Goal: Complete application form

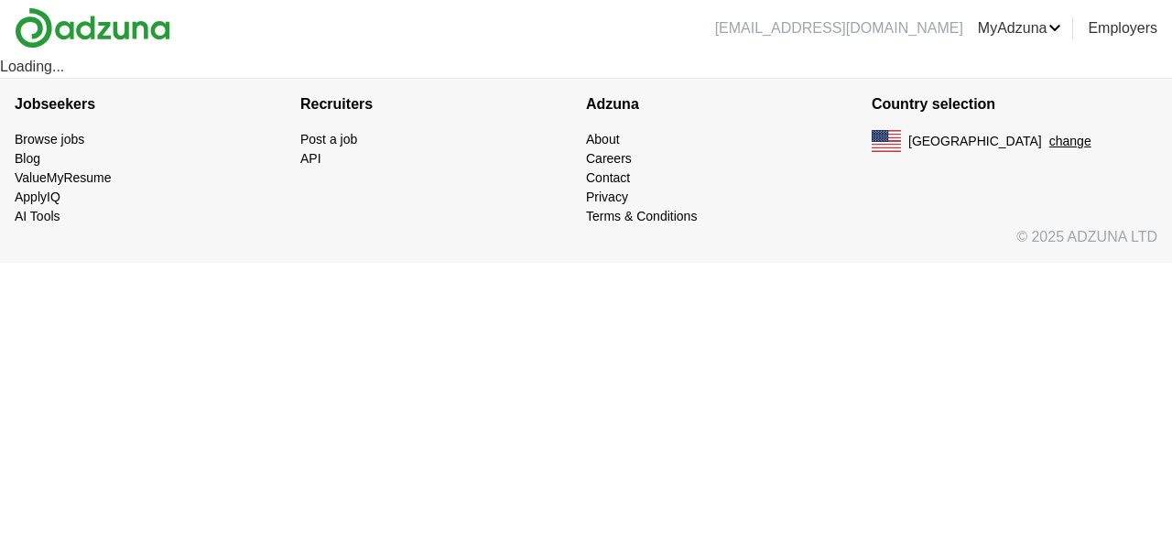
click at [38, 68] on div "Loading..." at bounding box center [586, 67] width 1172 height 22
click at [103, 64] on div "Loading..." at bounding box center [586, 67] width 1172 height 22
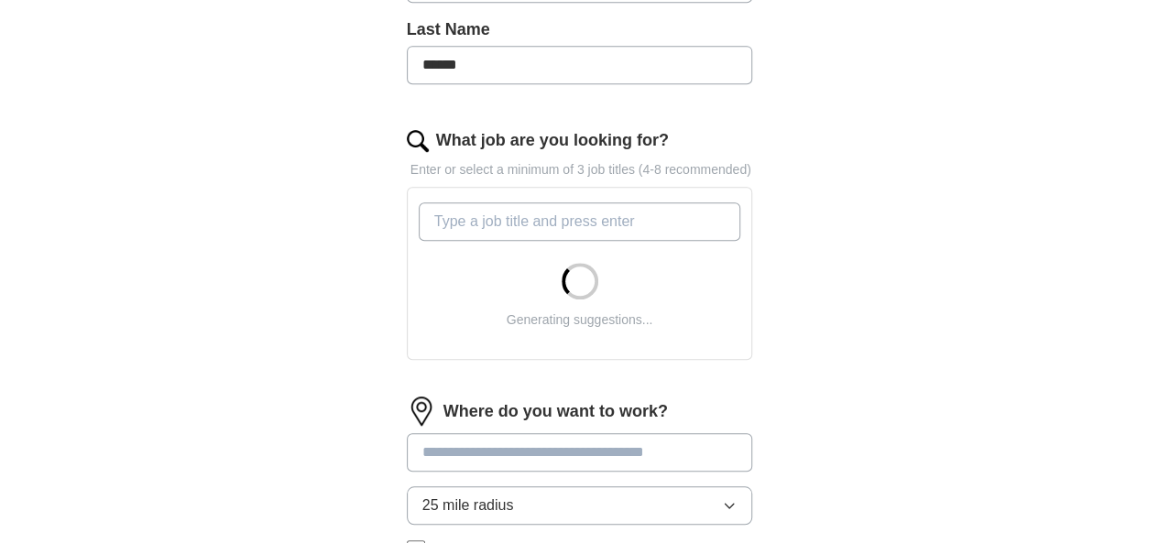
scroll to position [496, 0]
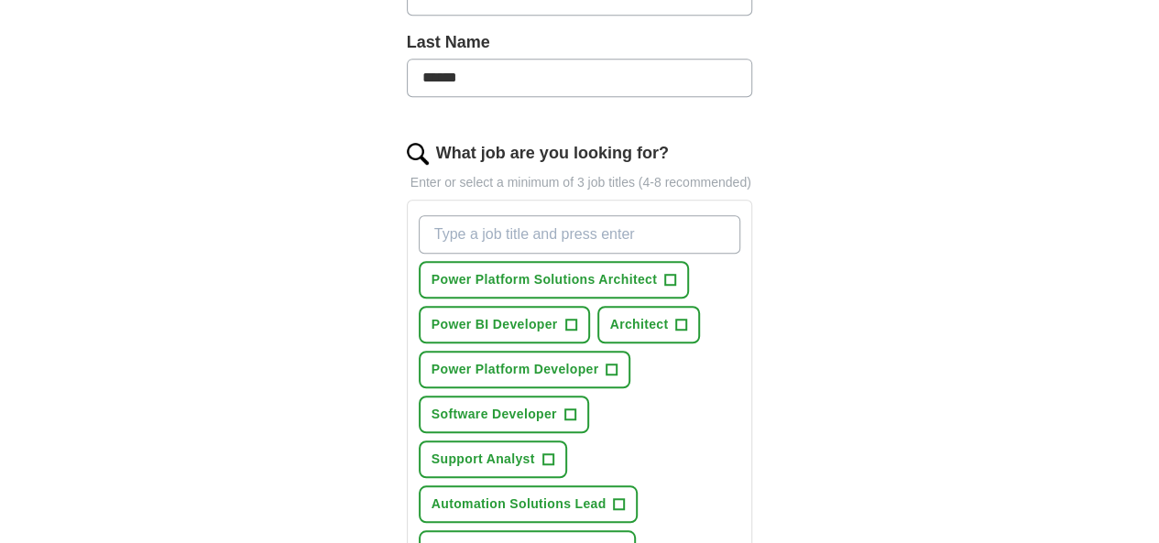
click at [604, 215] on input "What job are you looking for?" at bounding box center [580, 234] width 322 height 38
click at [665, 273] on span "+" at bounding box center [670, 280] width 11 height 15
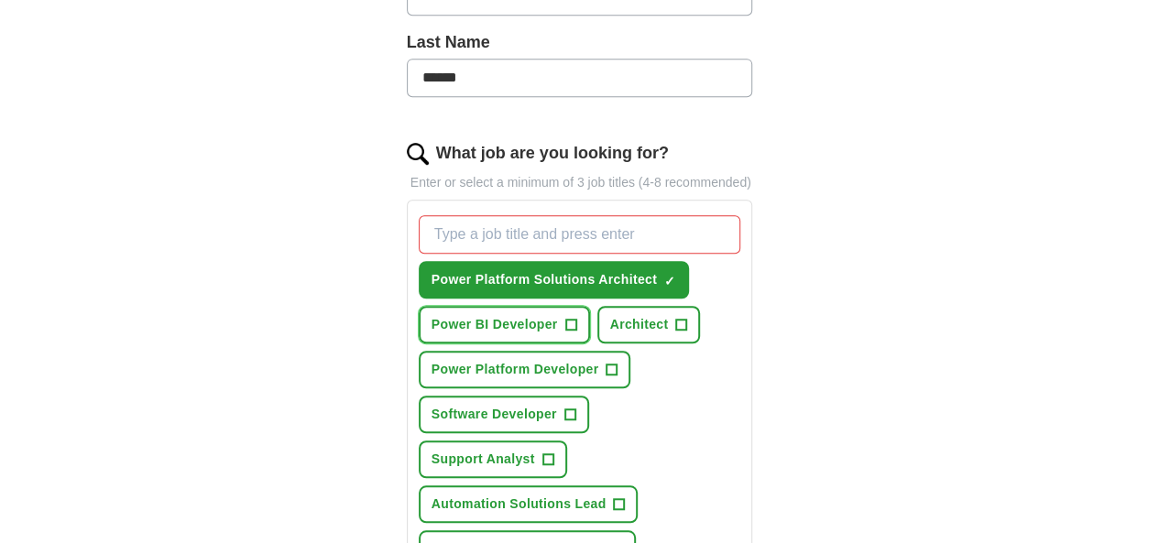
click at [565, 318] on span "+" at bounding box center [570, 325] width 11 height 15
click at [606, 363] on span "+" at bounding box center [611, 370] width 11 height 15
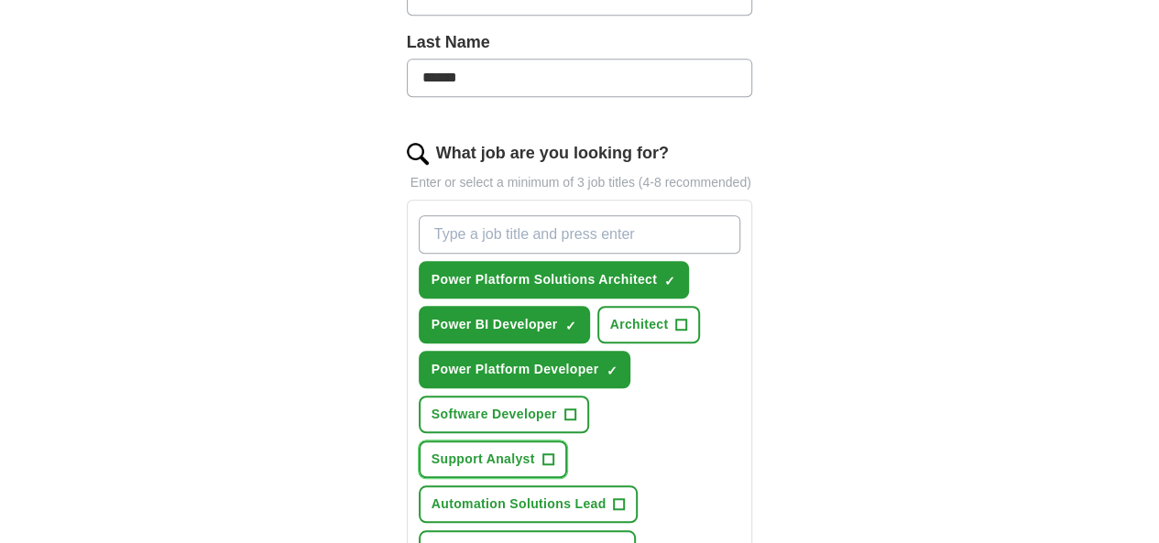
click at [542, 452] on span "+" at bounding box center [547, 459] width 11 height 15
click at [676, 318] on span "+" at bounding box center [681, 325] width 11 height 15
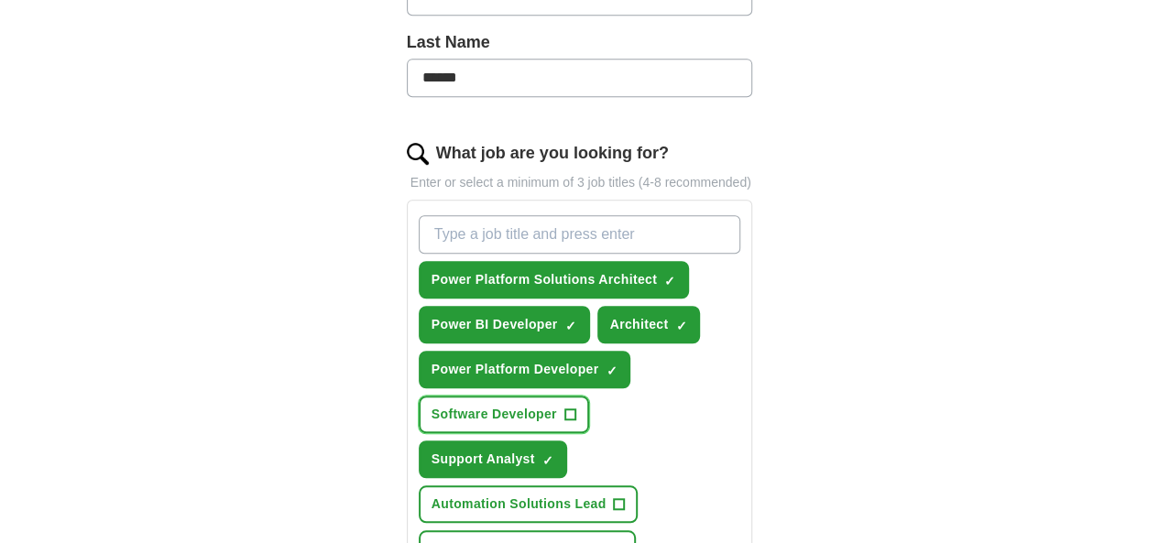
click at [575, 408] on span "+" at bounding box center [569, 415] width 11 height 15
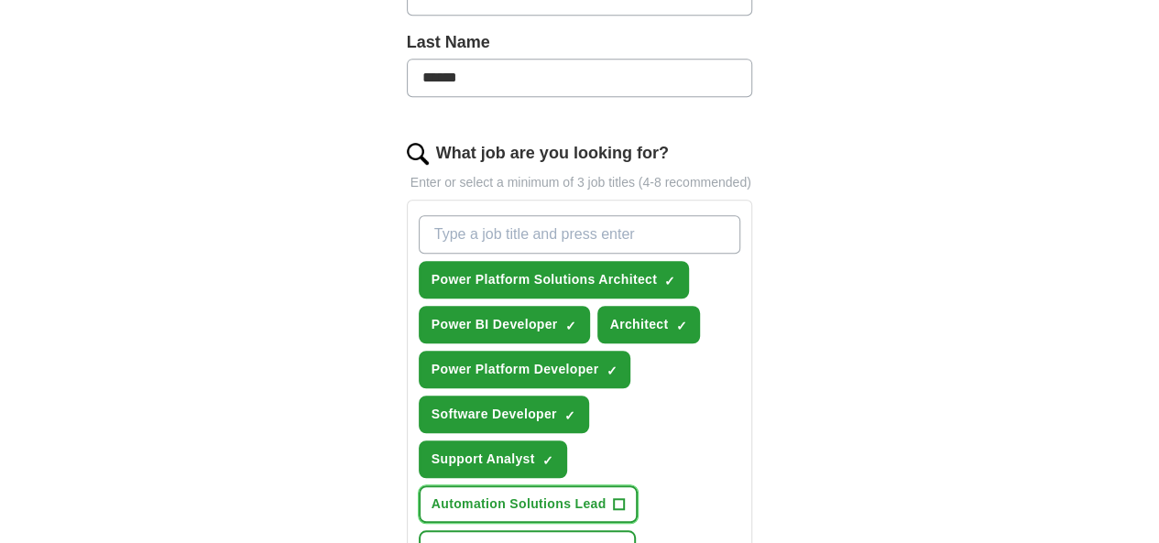
click at [625, 497] on span "+" at bounding box center [619, 504] width 11 height 15
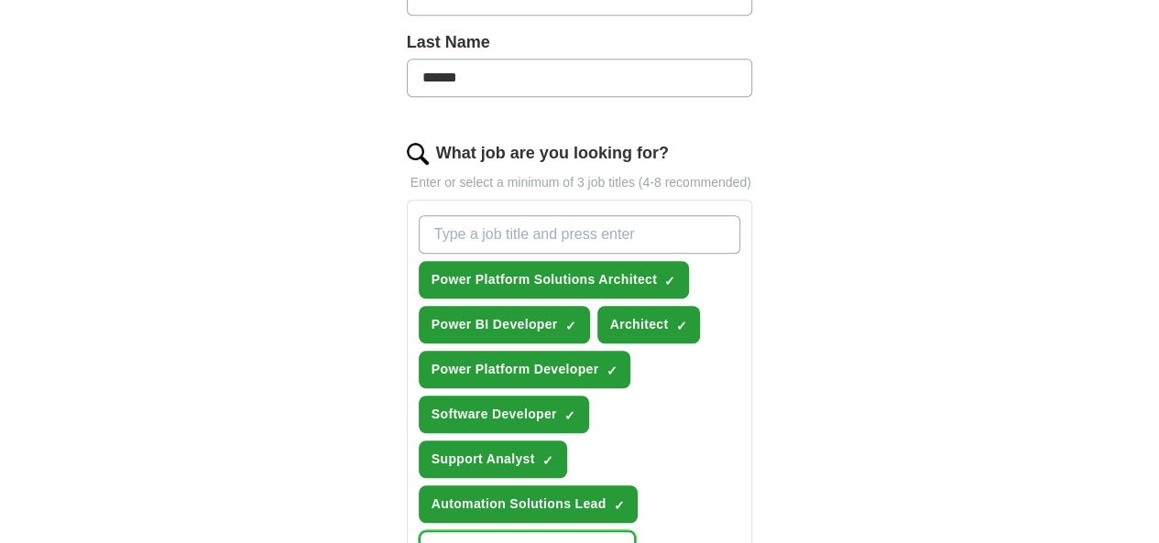
click at [611, 542] on span "+" at bounding box center [616, 549] width 11 height 15
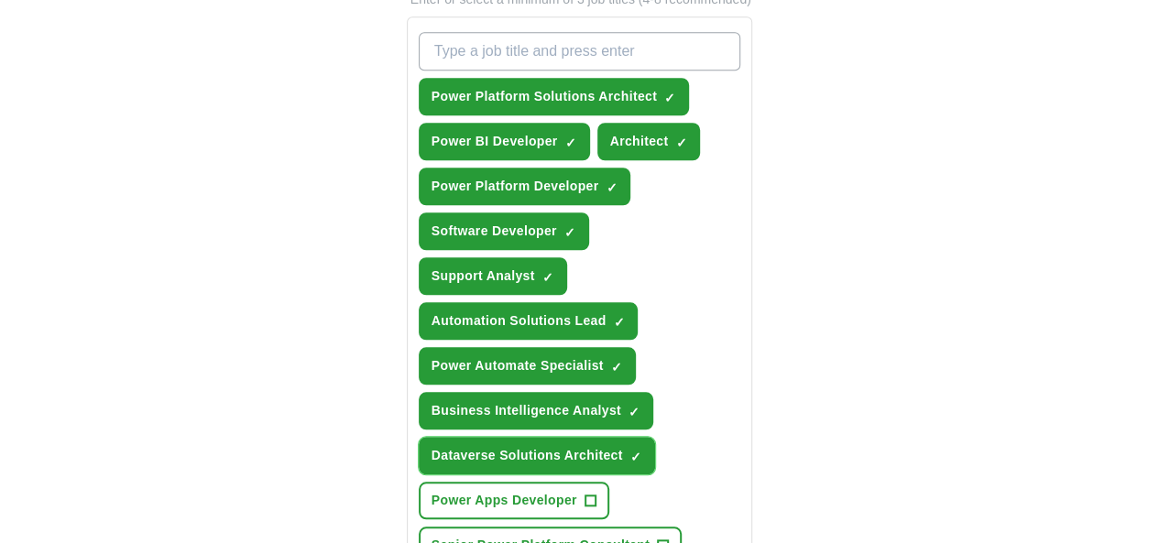
scroll to position [716, 0]
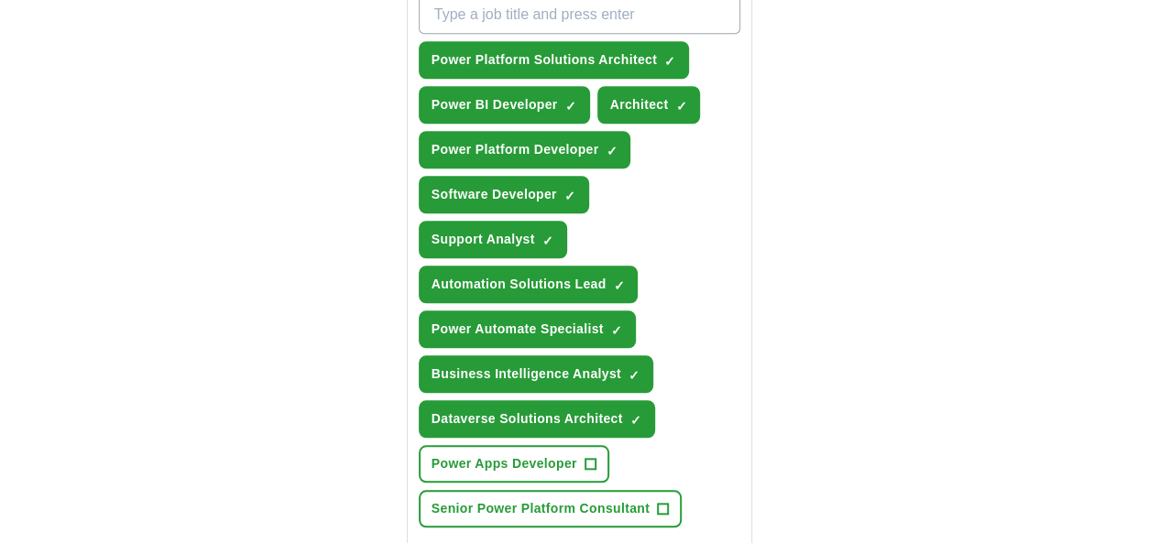
click at [419, 539] on button "Select all" at bounding box center [449, 550] width 60 height 22
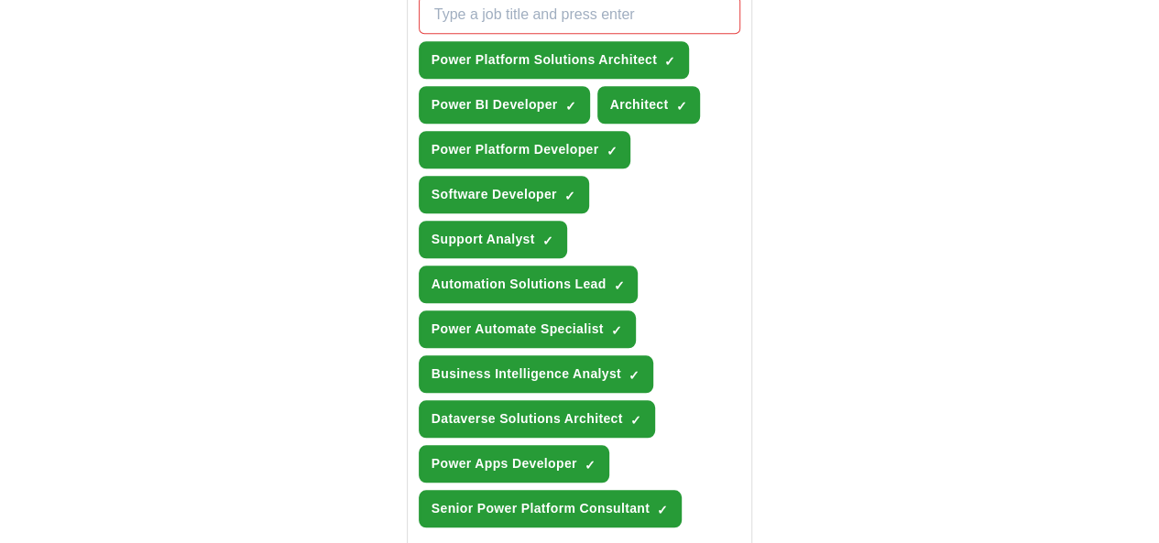
click at [814, 340] on div "Let ApplyIQ do the hard work of searching and applying for jobs. Just tell us w…" at bounding box center [579, 214] width 469 height 1545
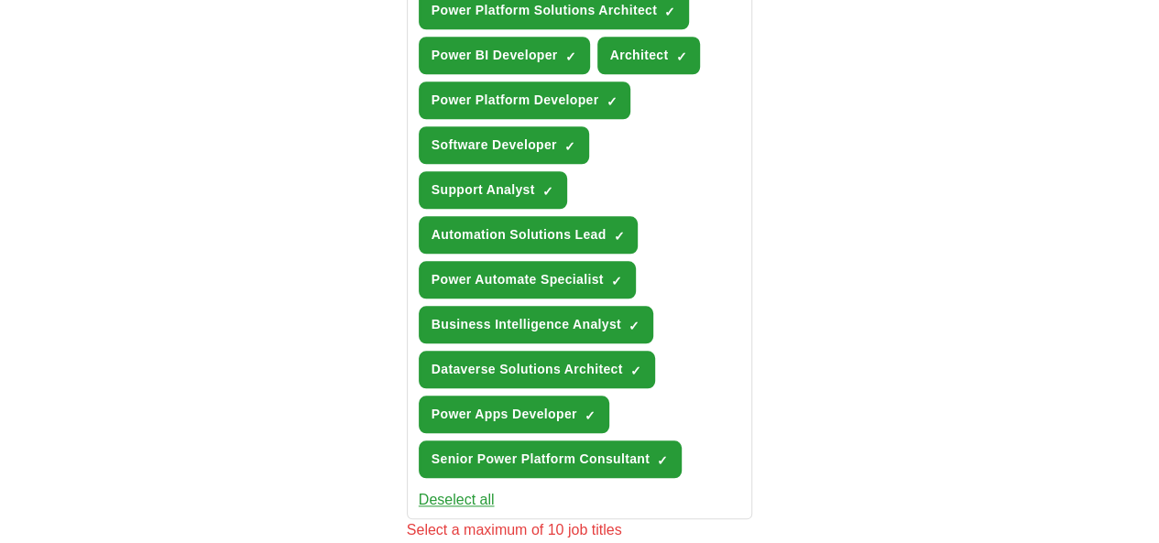
scroll to position [789, 0]
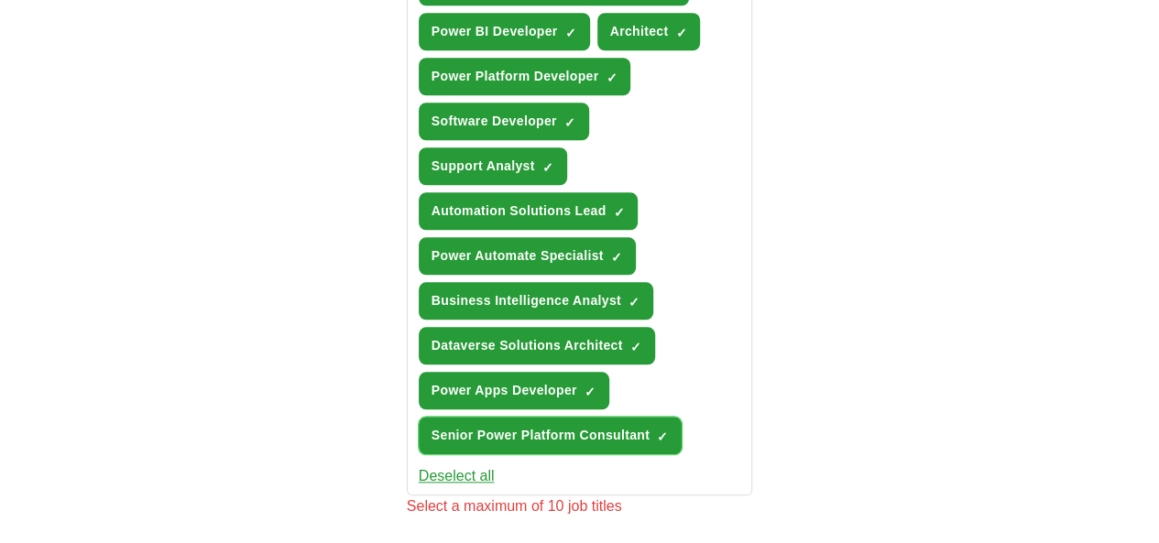
click at [0, 0] on span "×" at bounding box center [0, 0] width 0 height 0
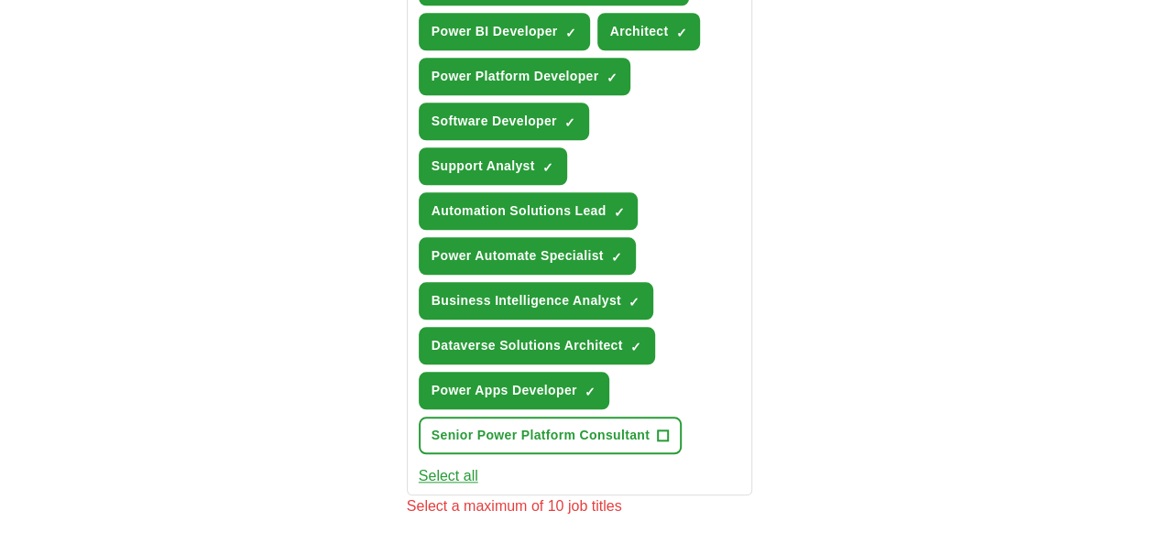
click at [879, 272] on div "ApplyIQ Let ApplyIQ do the hard work of searching and applying for jobs. Just t…" at bounding box center [580, 90] width 938 height 1648
click at [0, 0] on span "×" at bounding box center [0, 0] width 0 height 0
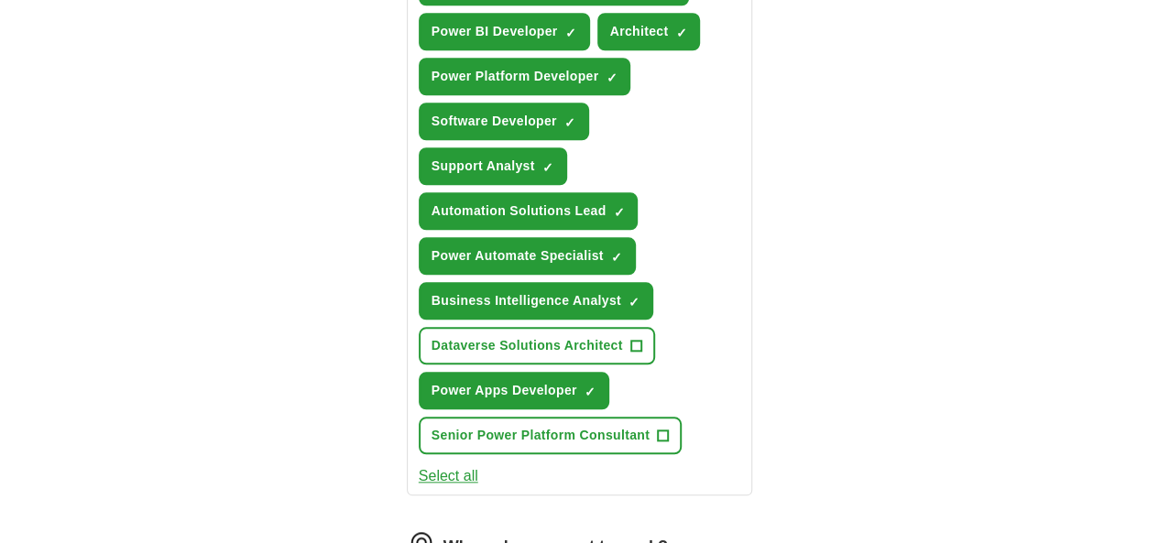
click at [745, 265] on div "Power Platform Solutions Architect ✓ × Power BI Developer ✓ × Architect ✓ × Pow…" at bounding box center [580, 188] width 330 height 547
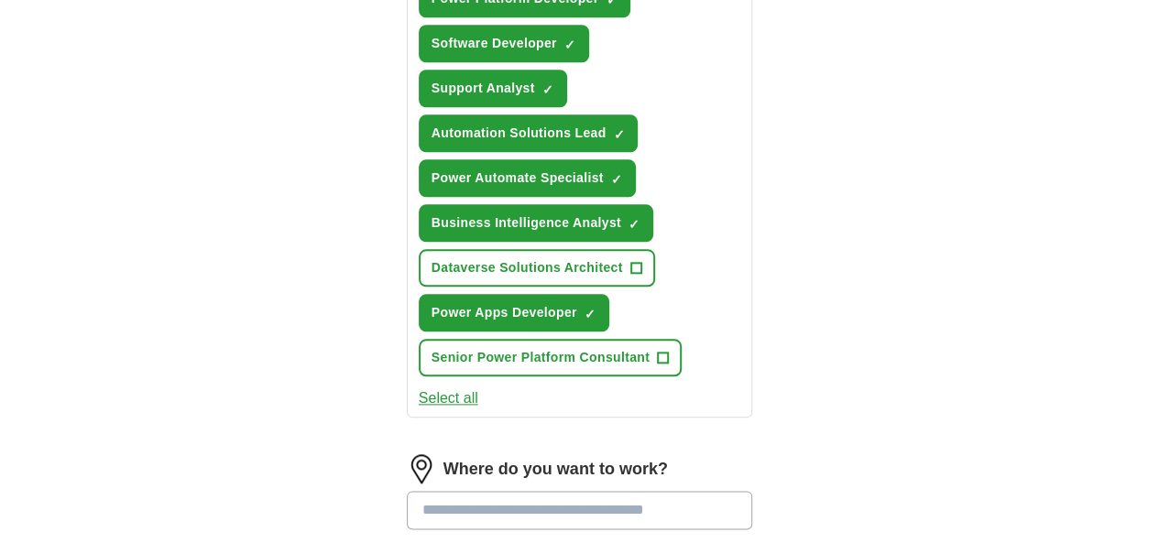
scroll to position [899, 0]
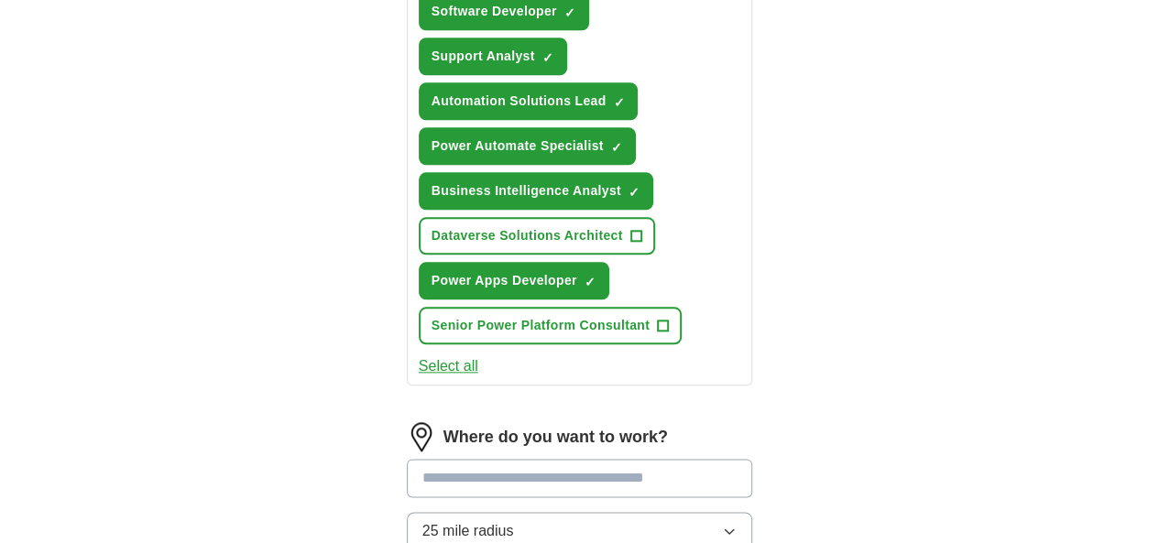
click at [568, 459] on input at bounding box center [580, 478] width 346 height 38
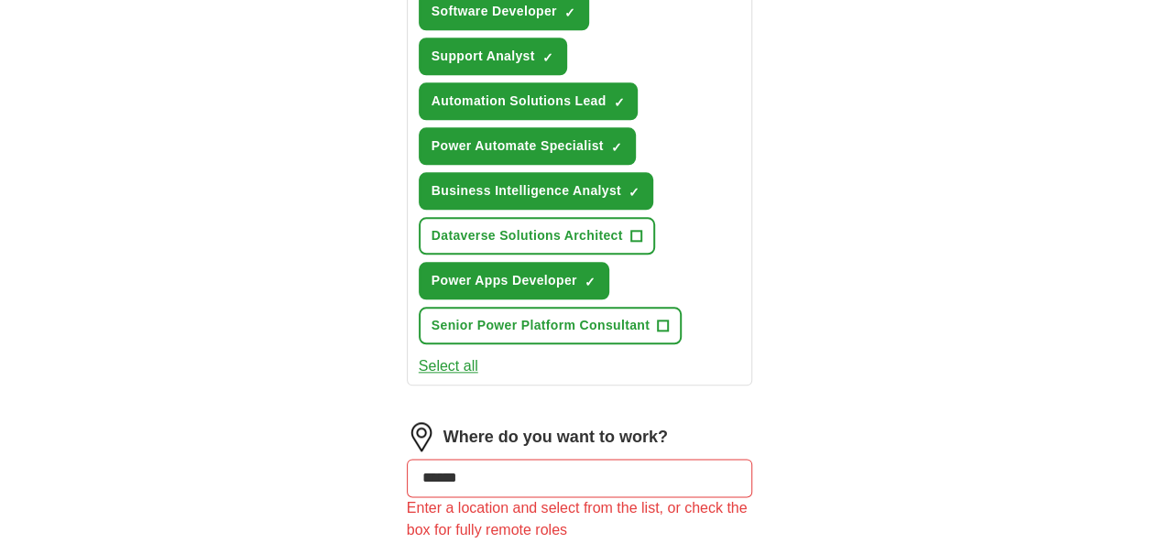
click at [533, 459] on input "******" at bounding box center [580, 478] width 346 height 38
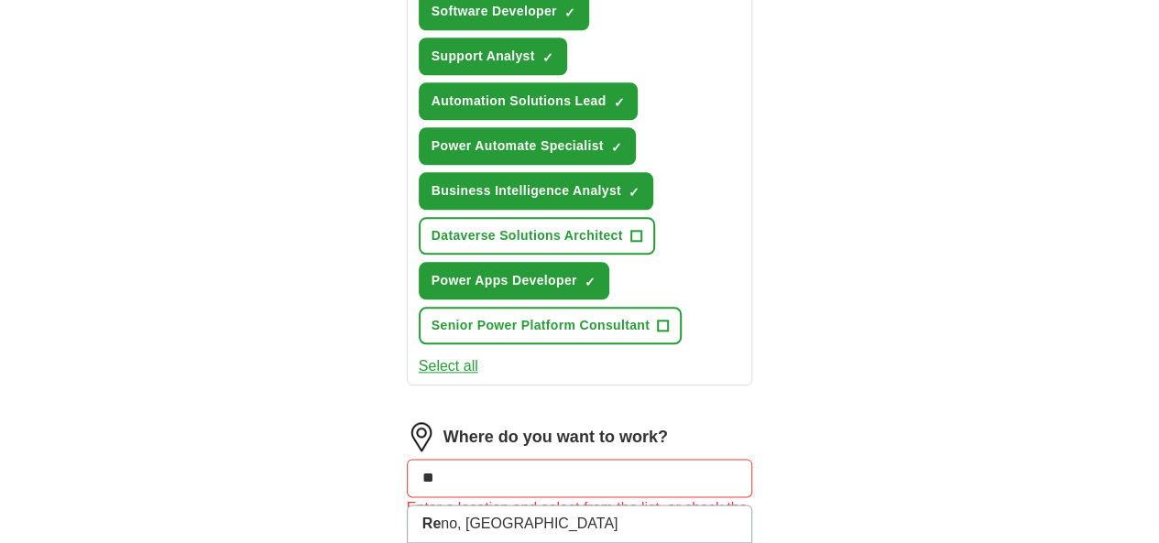
type input "*"
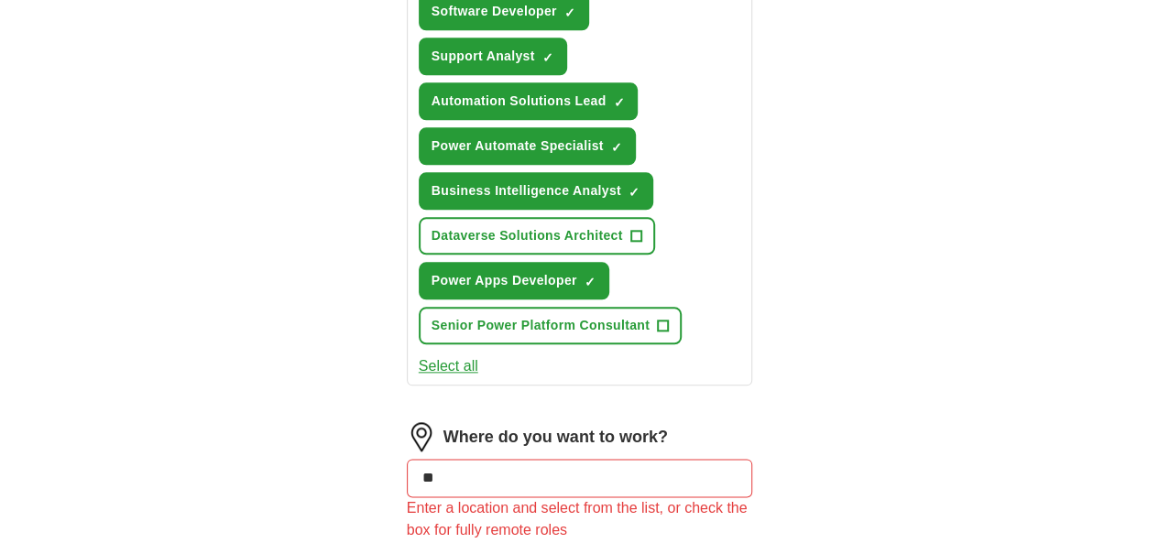
type input "*"
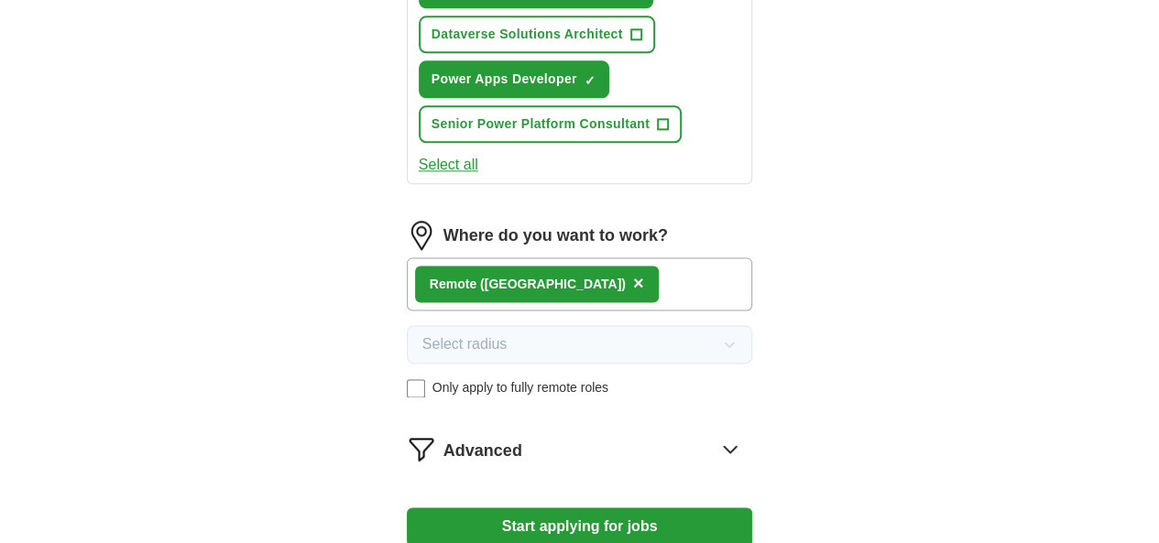
scroll to position [1094, 0]
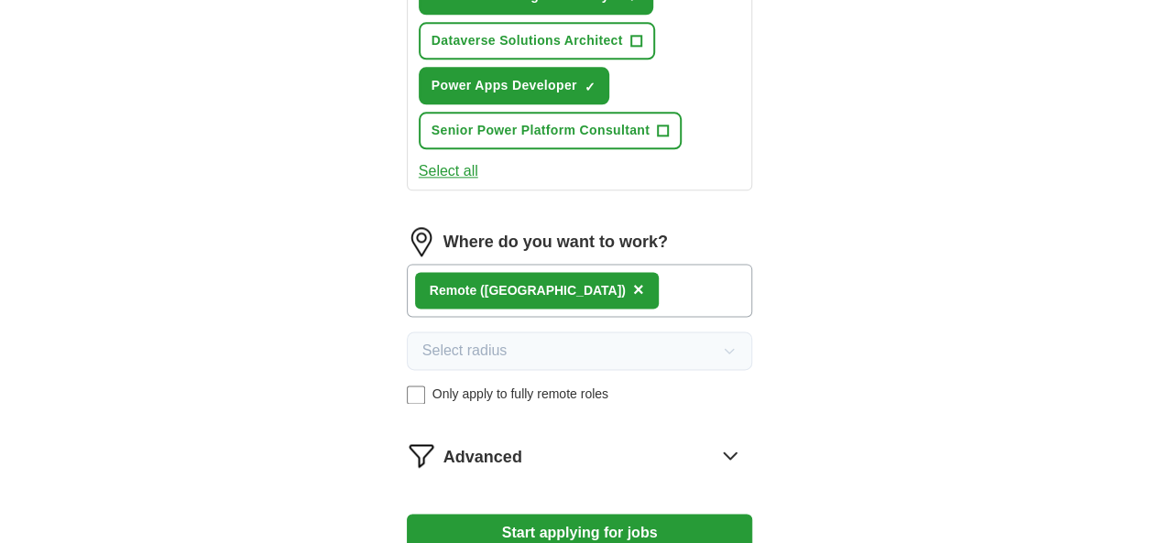
click at [736, 452] on icon at bounding box center [730, 455] width 12 height 6
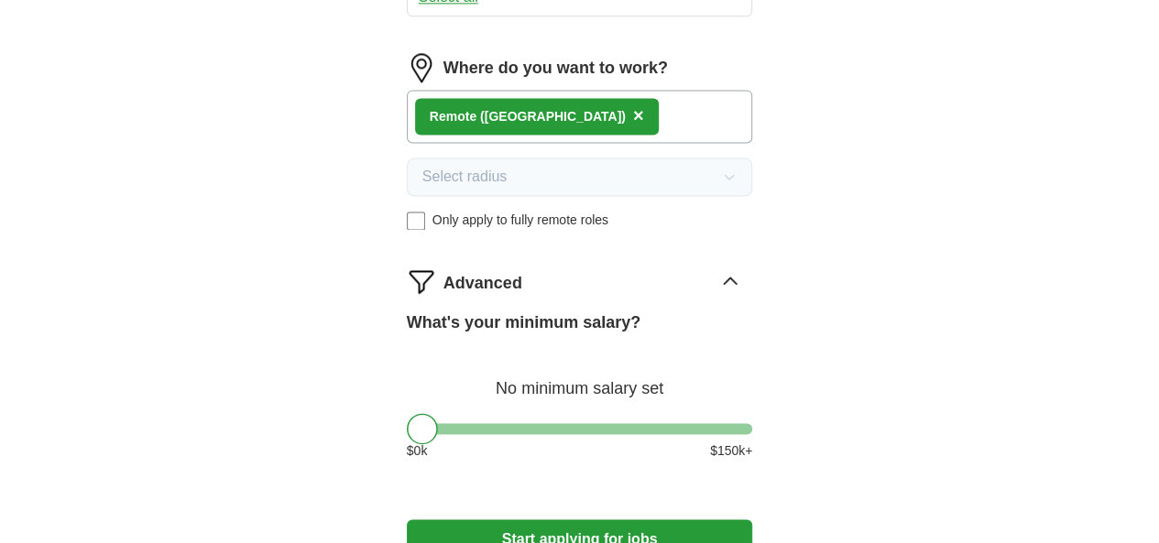
scroll to position [1276, 0]
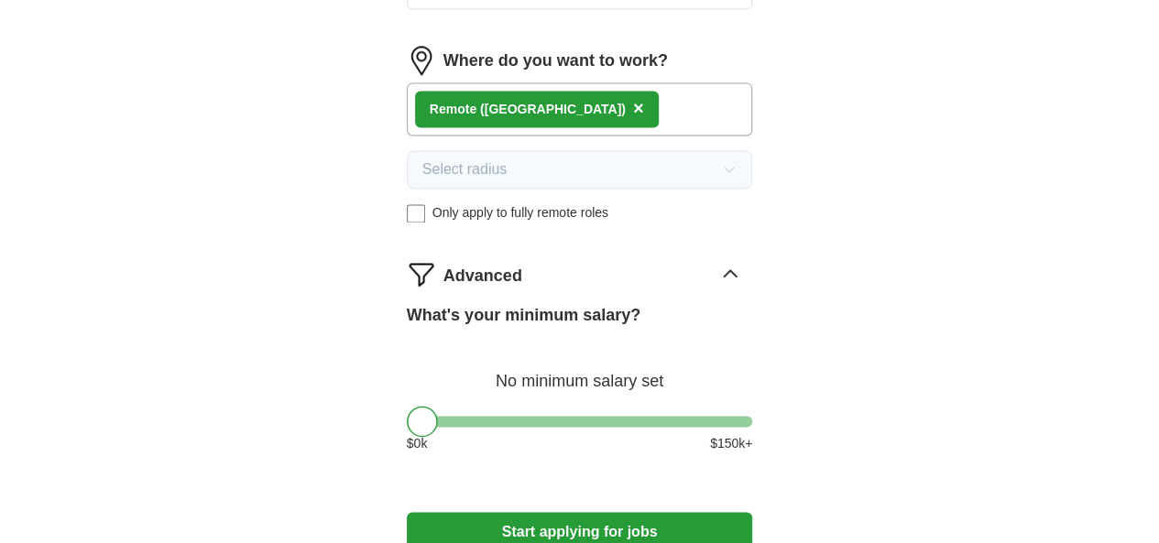
click at [741, 512] on button "Start applying for jobs" at bounding box center [580, 531] width 346 height 38
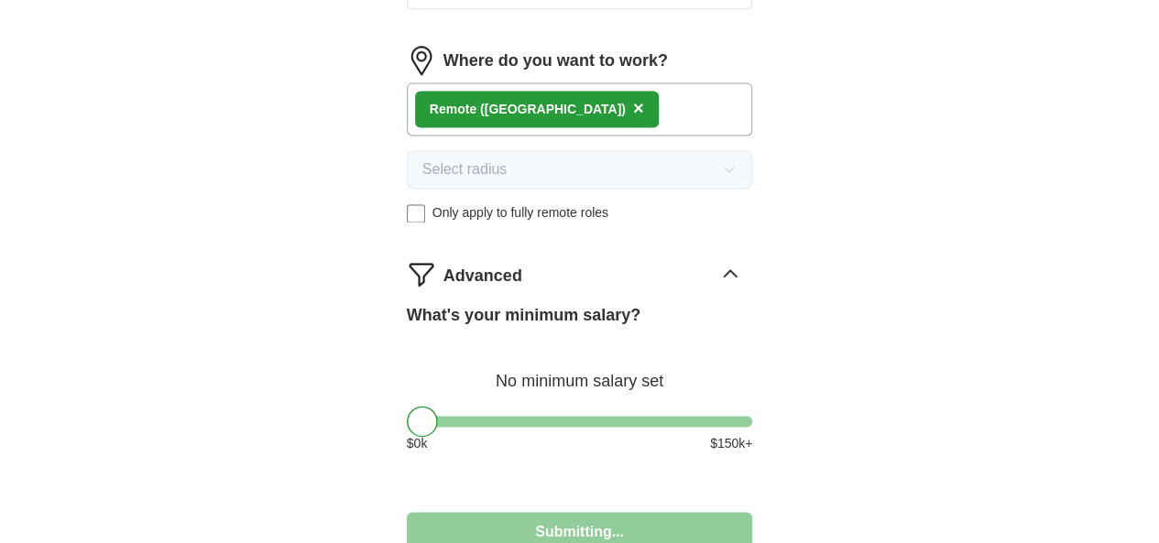
select select "**"
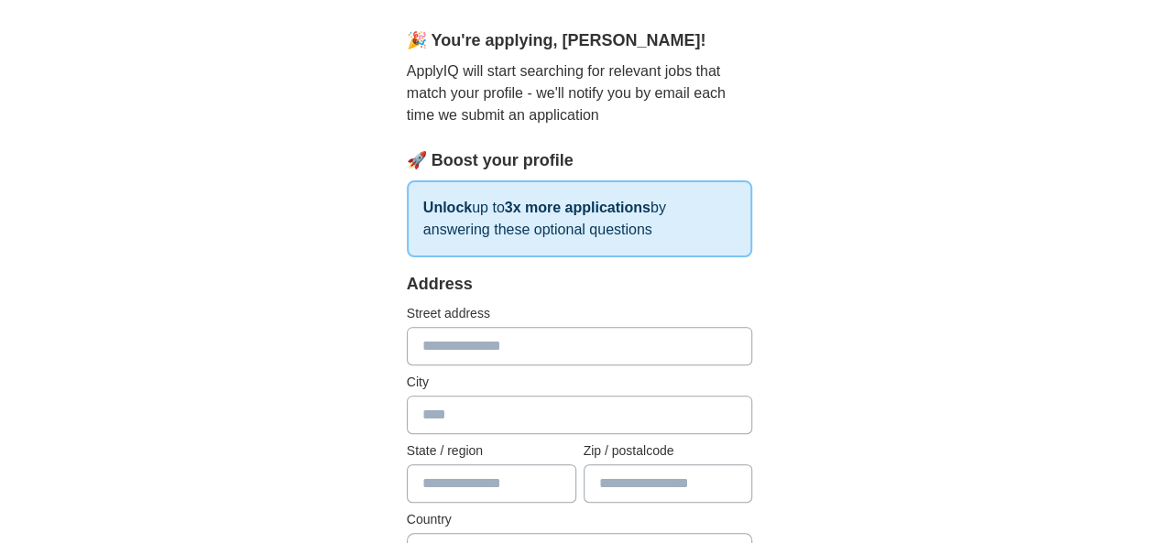
scroll to position [176, 0]
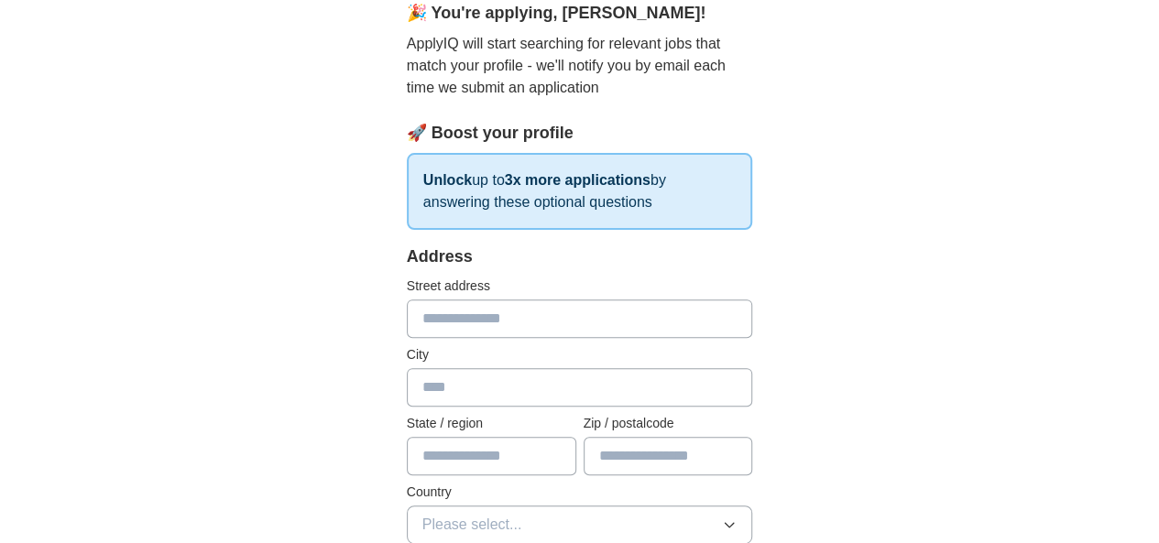
click at [517, 325] on input "text" at bounding box center [580, 318] width 346 height 38
type input "**********"
type input "**"
type input "*****"
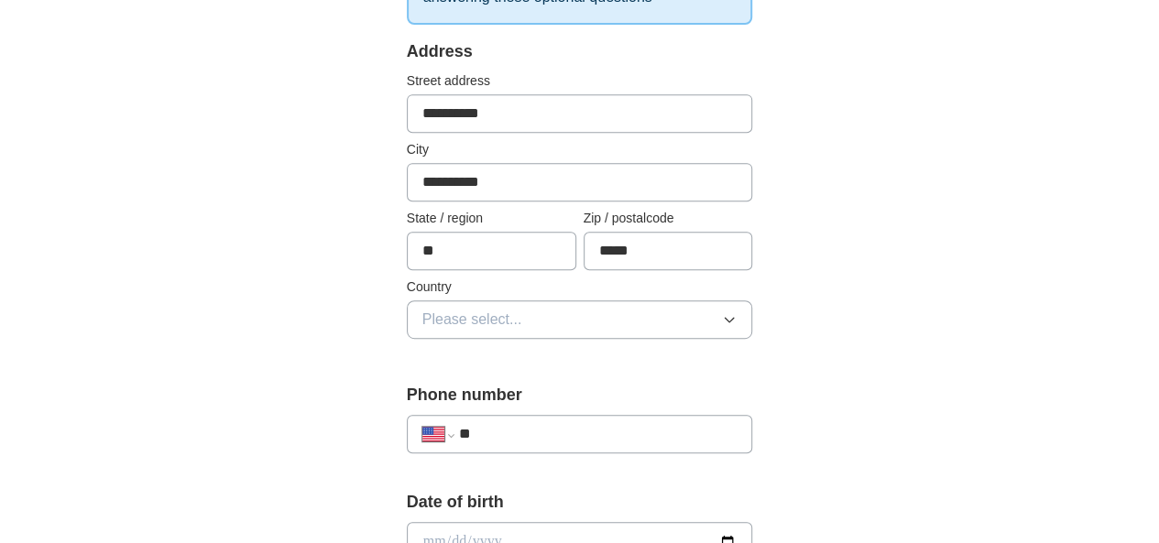
scroll to position [383, 0]
click at [736, 313] on icon "button" at bounding box center [729, 317] width 15 height 15
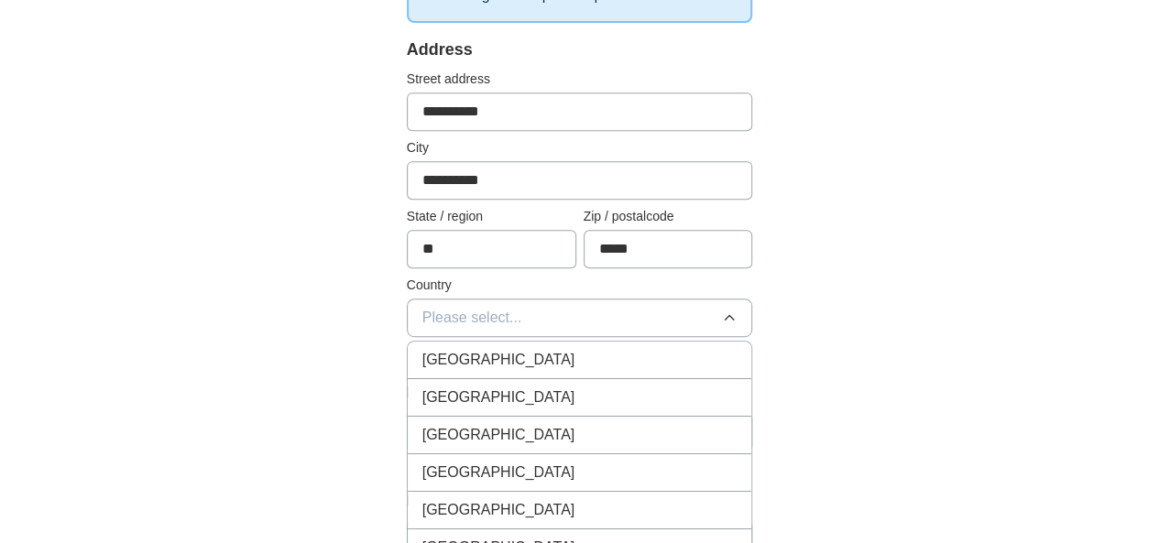
click at [556, 391] on div "United States" at bounding box center [579, 398] width 315 height 22
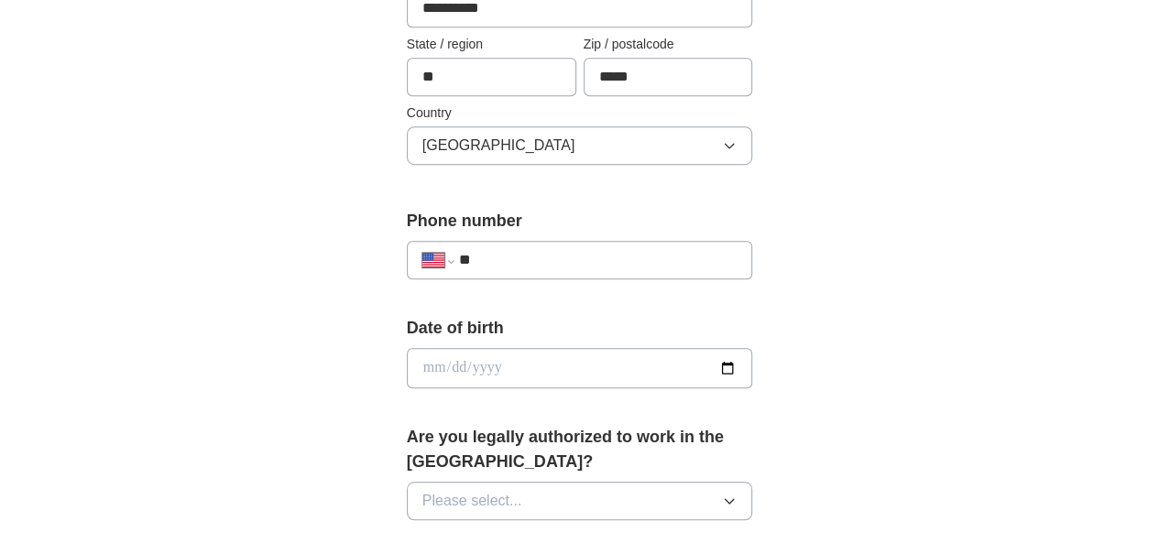
scroll to position [557, 0]
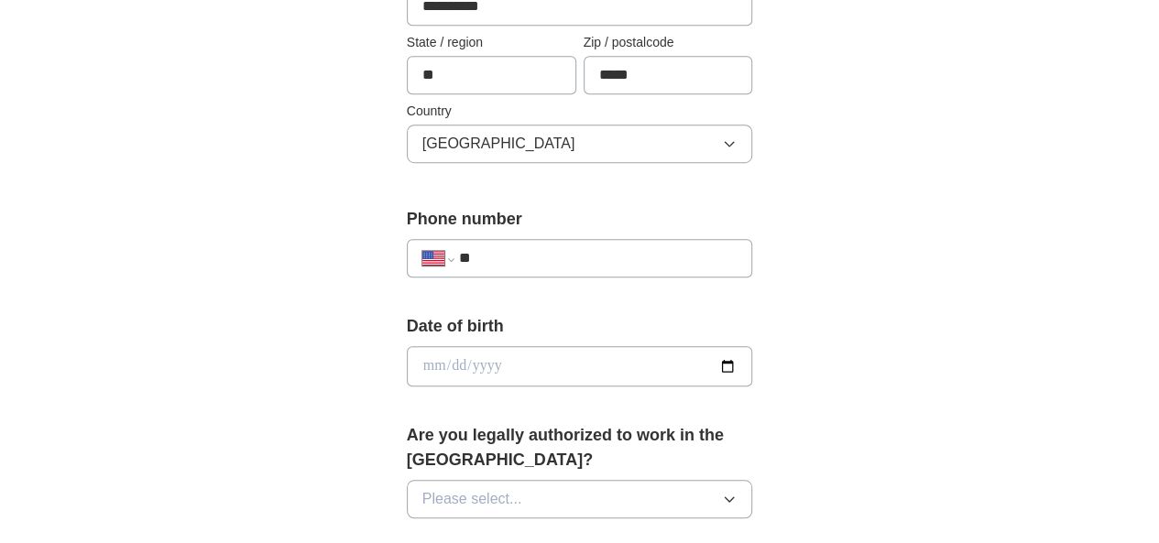
click at [472, 256] on input "**" at bounding box center [598, 258] width 278 height 22
type input "**********"
click at [506, 365] on input "date" at bounding box center [580, 366] width 346 height 40
click at [984, 304] on div "**********" at bounding box center [580, 344] width 938 height 1690
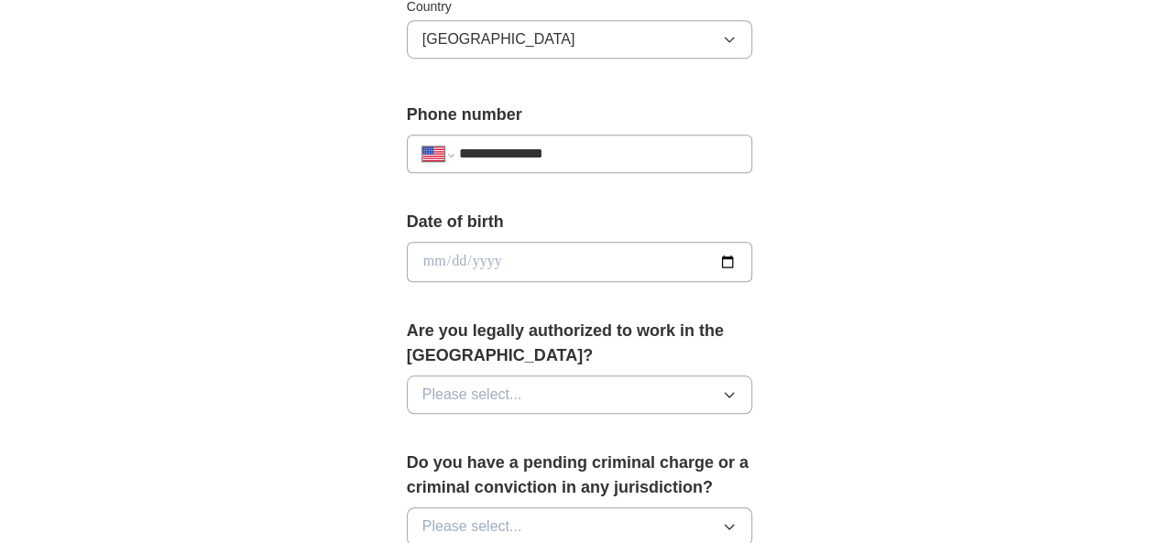
scroll to position [740, 0]
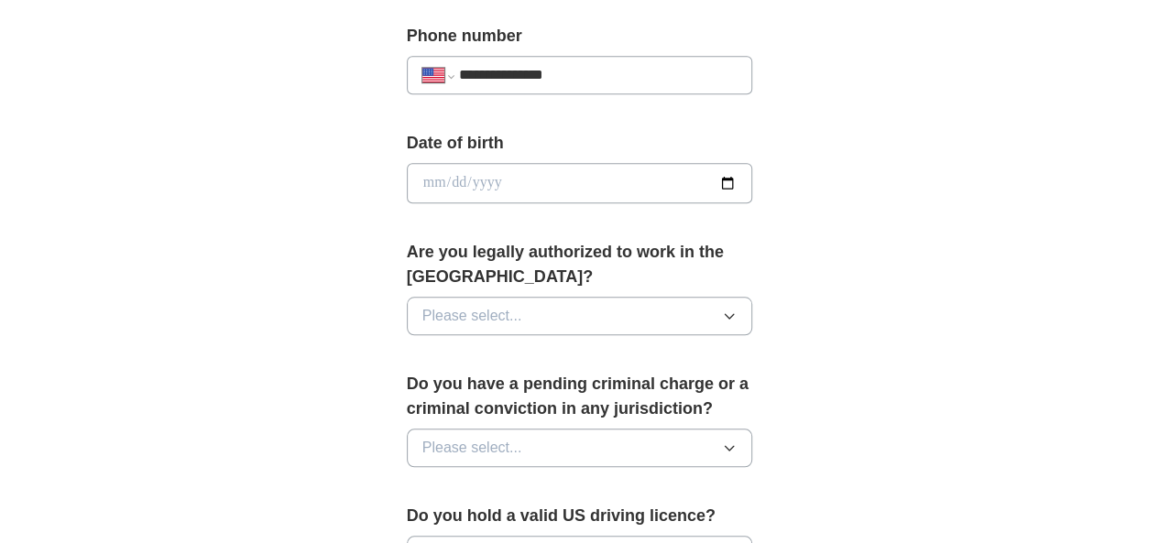
click at [736, 309] on icon "button" at bounding box center [729, 316] width 15 height 15
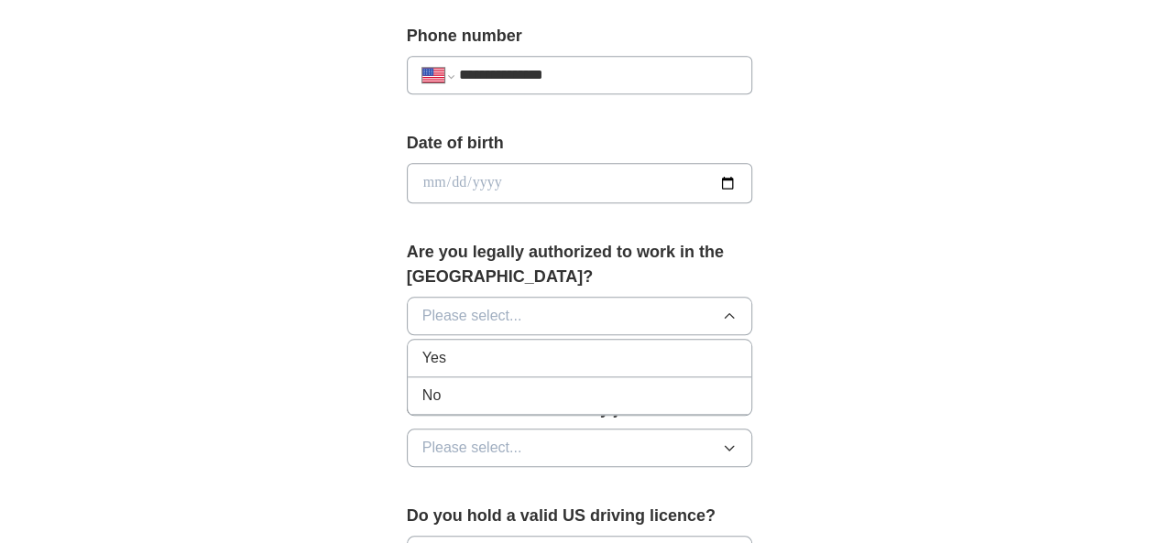
click at [612, 347] on div "Yes" at bounding box center [579, 358] width 315 height 22
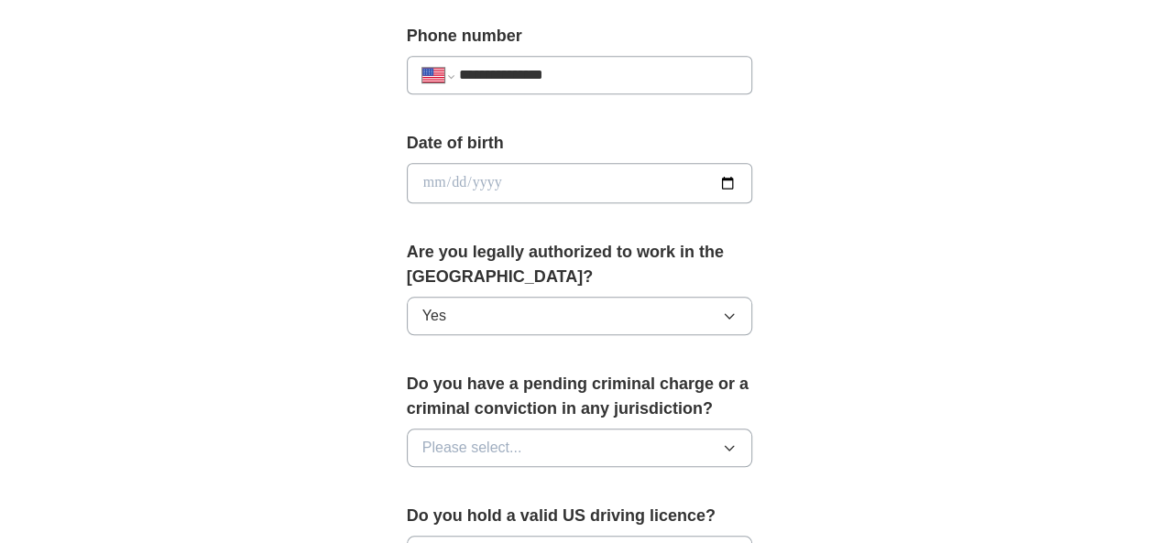
click at [753, 429] on button "Please select..." at bounding box center [580, 448] width 346 height 38
click at [590, 517] on div "No" at bounding box center [579, 528] width 315 height 22
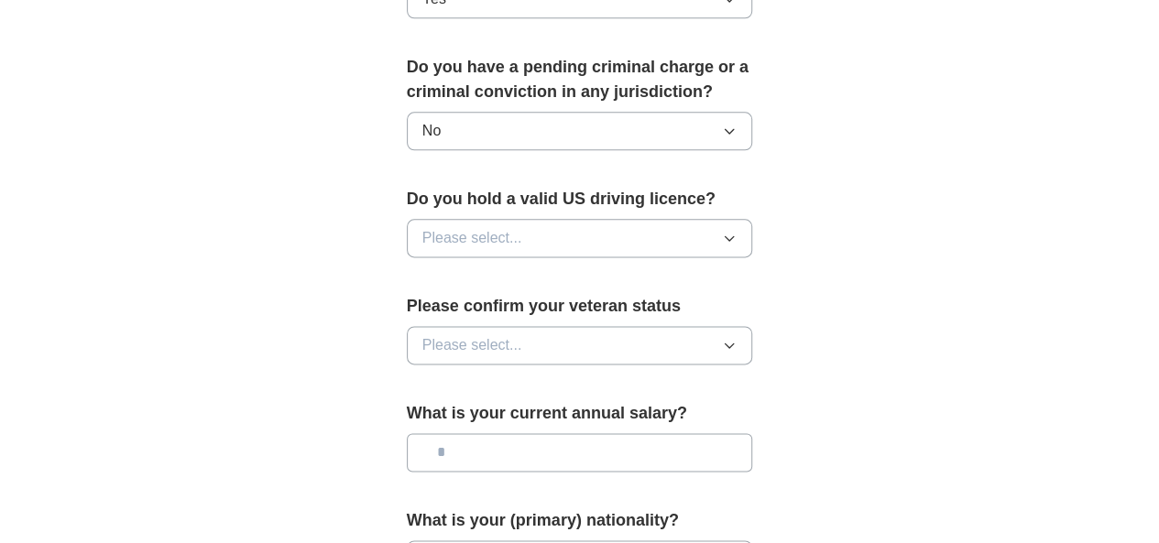
scroll to position [1055, 0]
click at [734, 238] on icon "button" at bounding box center [729, 240] width 8 height 5
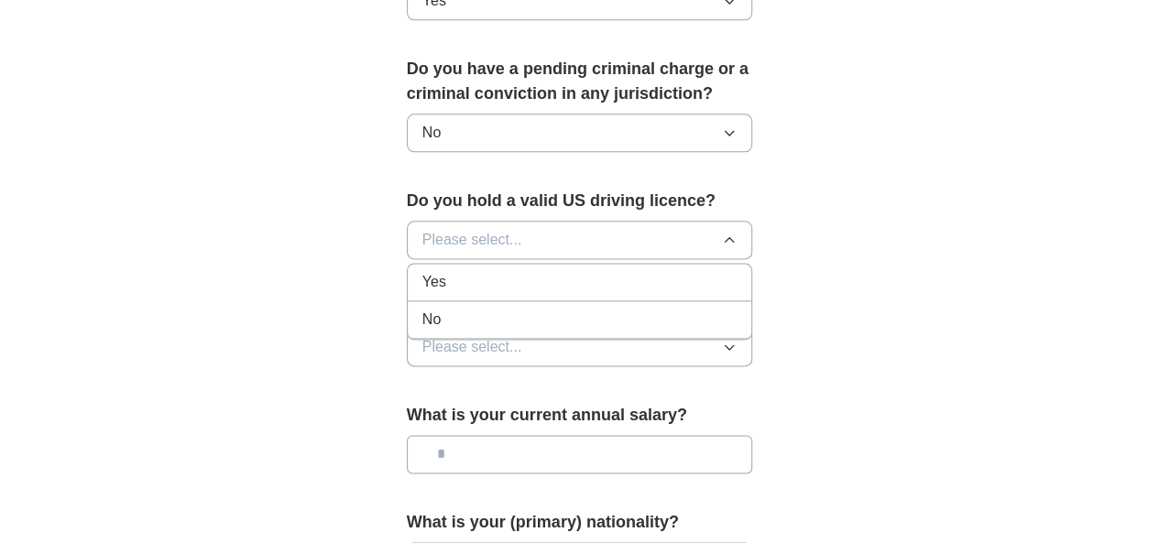
click at [558, 271] on div "Yes" at bounding box center [579, 282] width 315 height 22
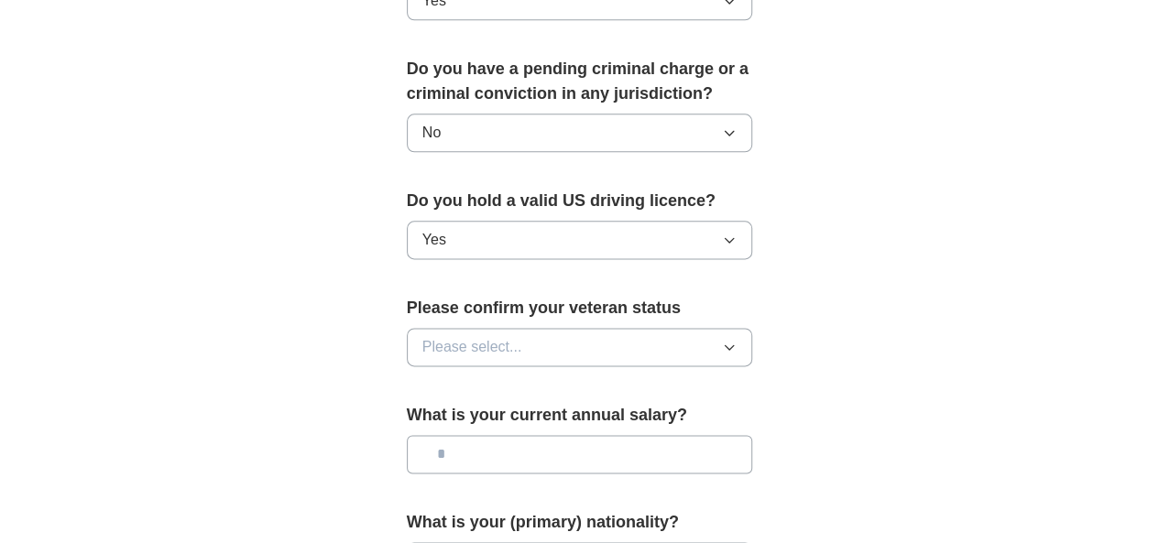
click at [736, 340] on icon "button" at bounding box center [729, 347] width 15 height 15
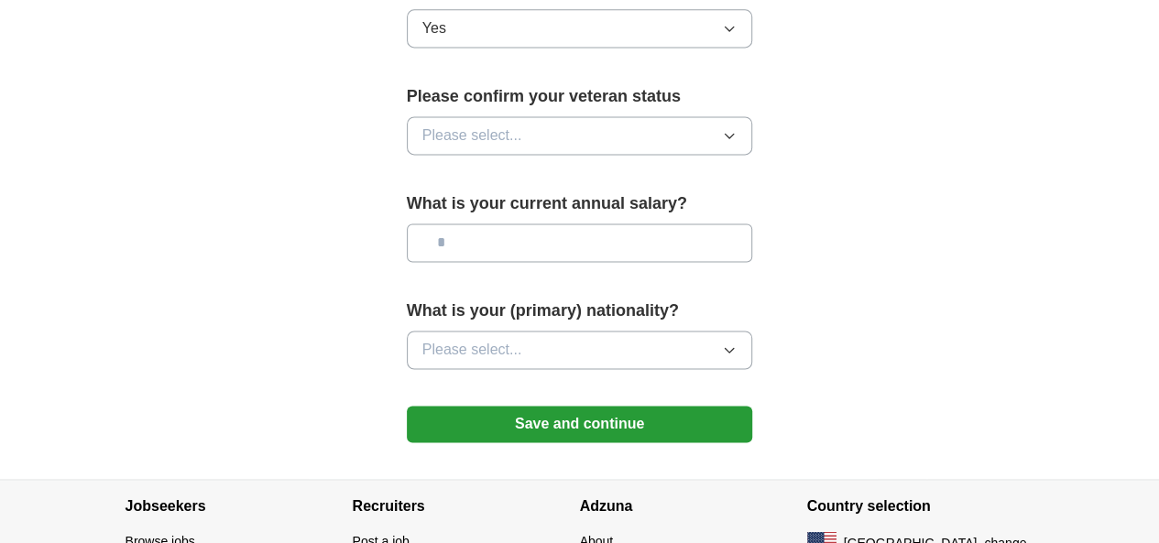
scroll to position [1280, 0]
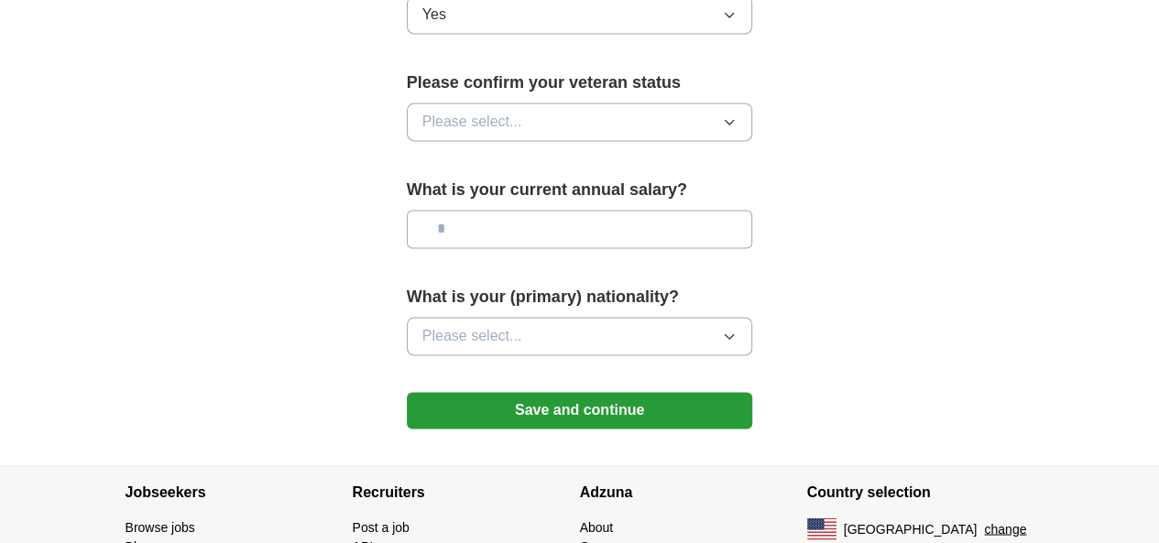
click at [670, 210] on input "text" at bounding box center [580, 229] width 346 height 38
type input "********"
click at [548, 317] on button "Please select..." at bounding box center [580, 336] width 346 height 38
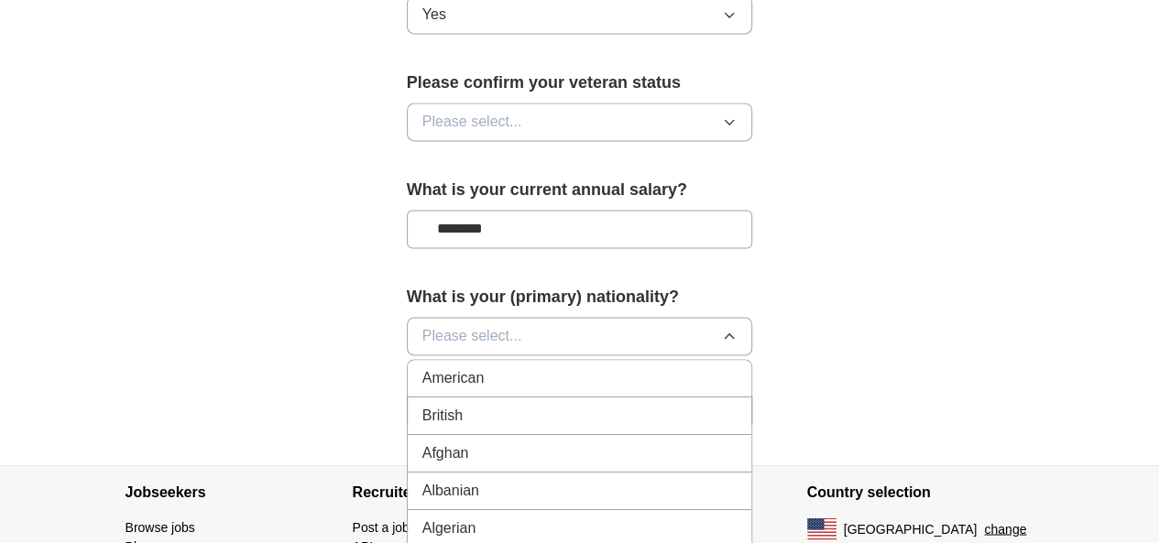
click at [475, 367] on div "American" at bounding box center [579, 378] width 315 height 22
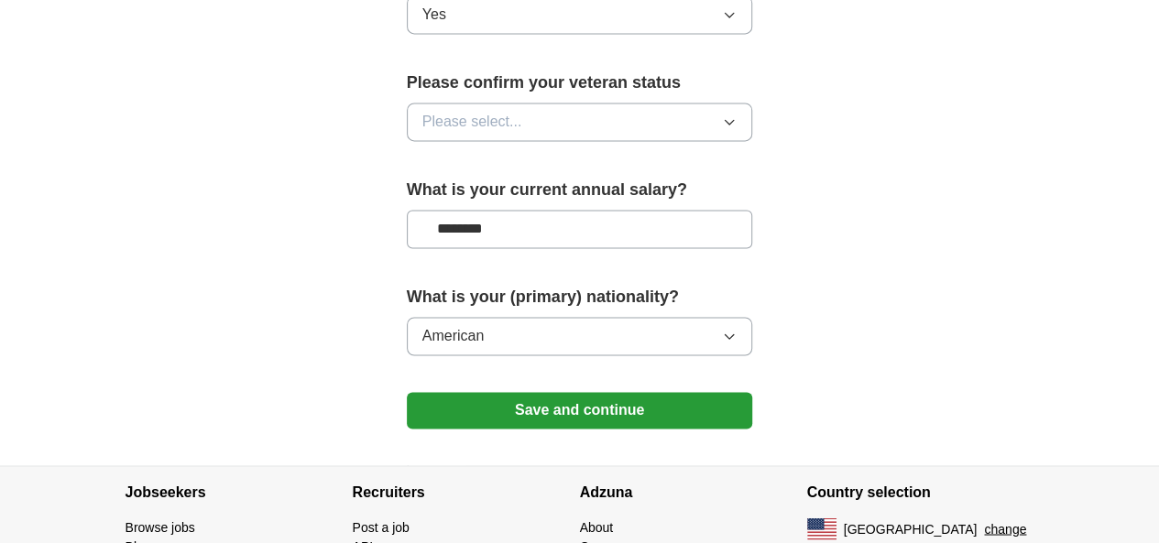
click at [516, 392] on button "Save and continue" at bounding box center [580, 410] width 346 height 37
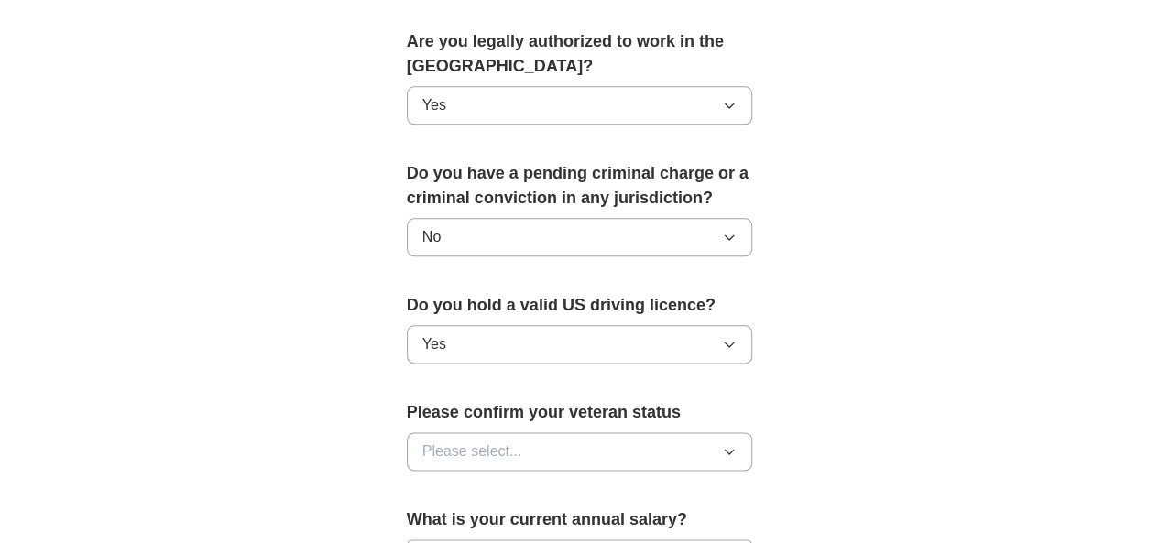
scroll to position [1175, 0]
